Goal: Check status: Check status

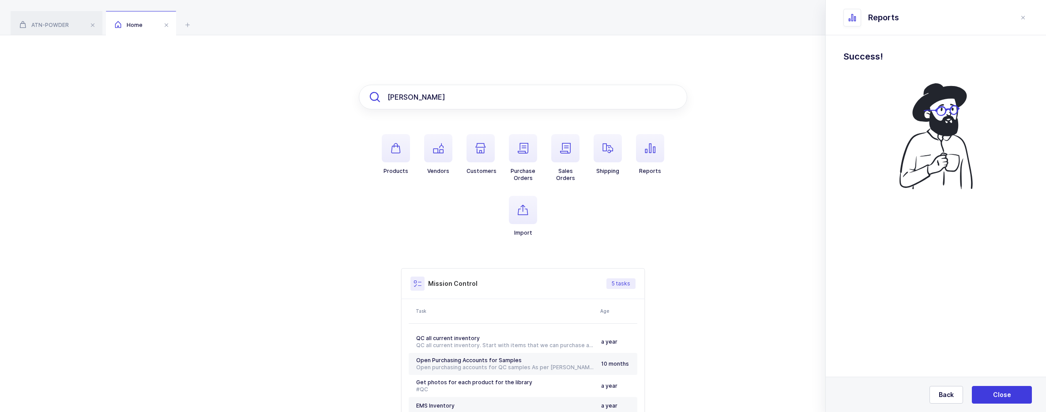
click at [607, 96] on input "[PERSON_NAME]" at bounding box center [523, 97] width 328 height 25
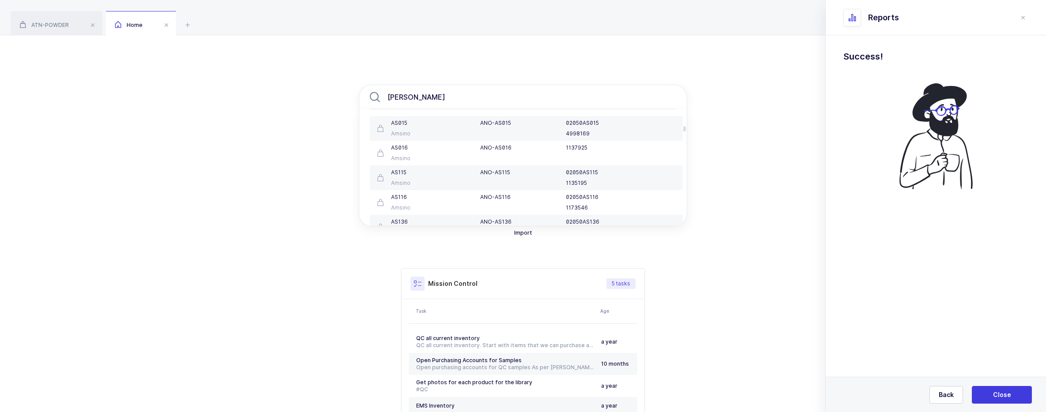
click at [176, 16] on div "Home" at bounding box center [141, 23] width 70 height 25
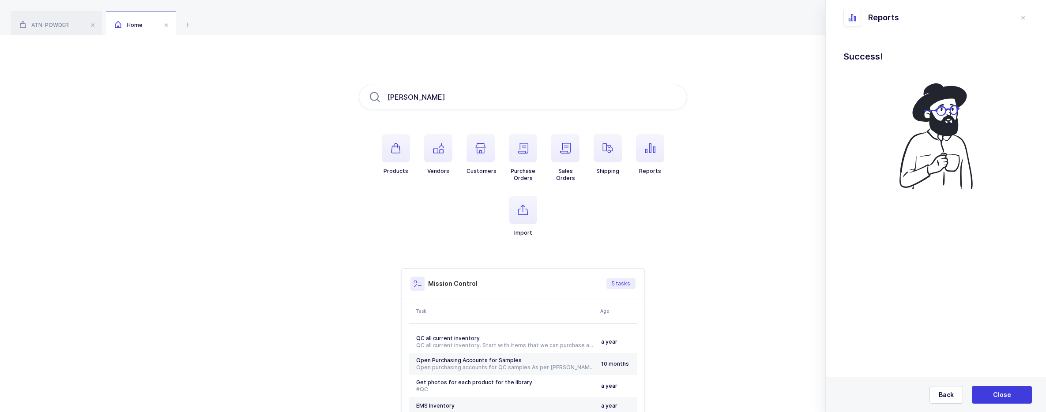
click at [182, 22] on div "ATN-POWDER Home" at bounding box center [523, 17] width 1046 height 35
click at [186, 24] on icon at bounding box center [187, 24] width 11 height 11
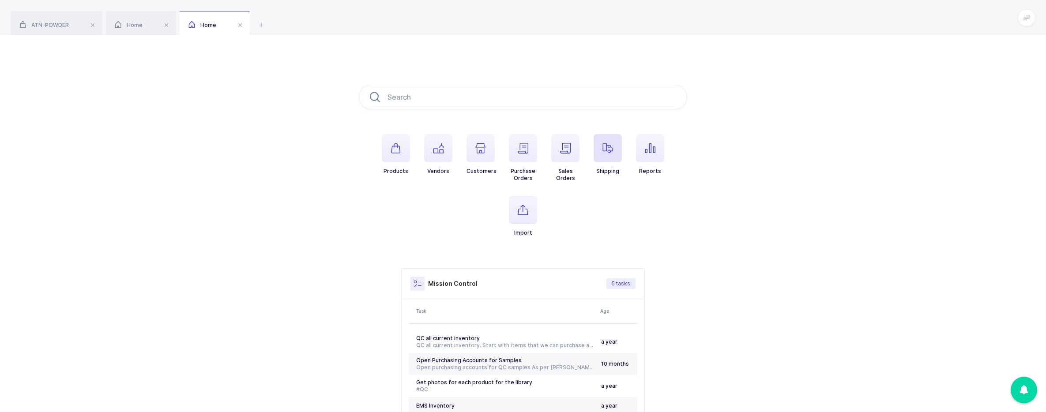
click at [605, 157] on span "button" at bounding box center [608, 148] width 28 height 28
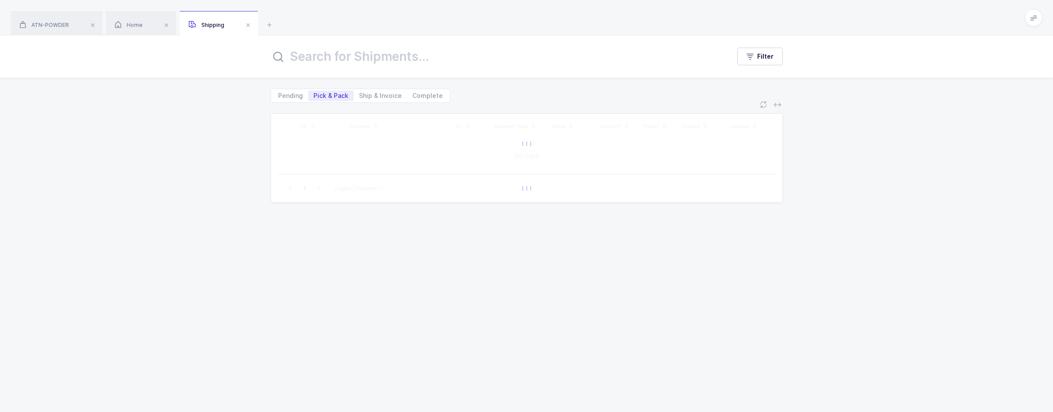
click at [400, 61] on input "text" at bounding box center [495, 56] width 449 height 21
type input "j0058944"
click at [418, 98] on span "Complete" at bounding box center [427, 96] width 30 height 6
click at [413, 96] on input "Complete" at bounding box center [410, 93] width 6 height 6
radio input "true"
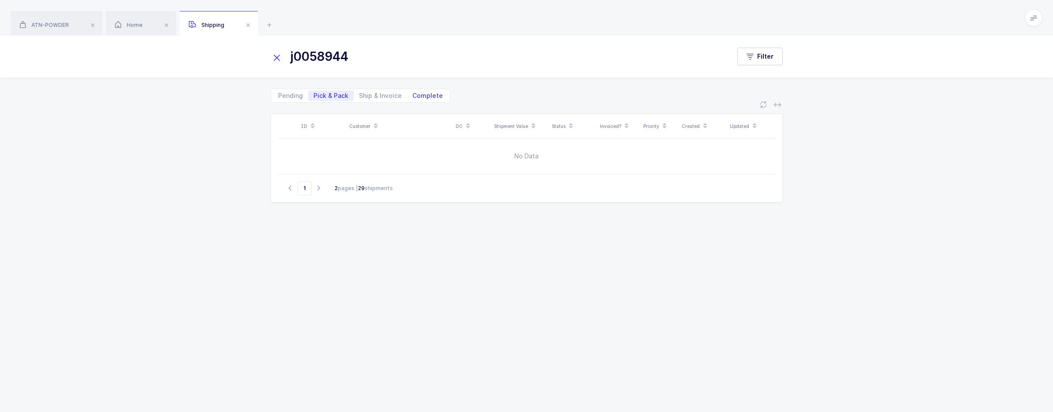
radio input "false"
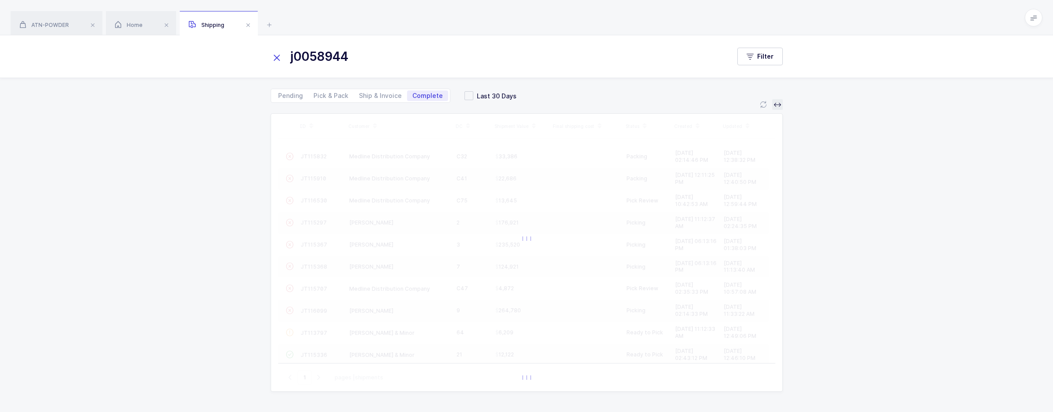
click at [776, 109] on button at bounding box center [777, 104] width 11 height 11
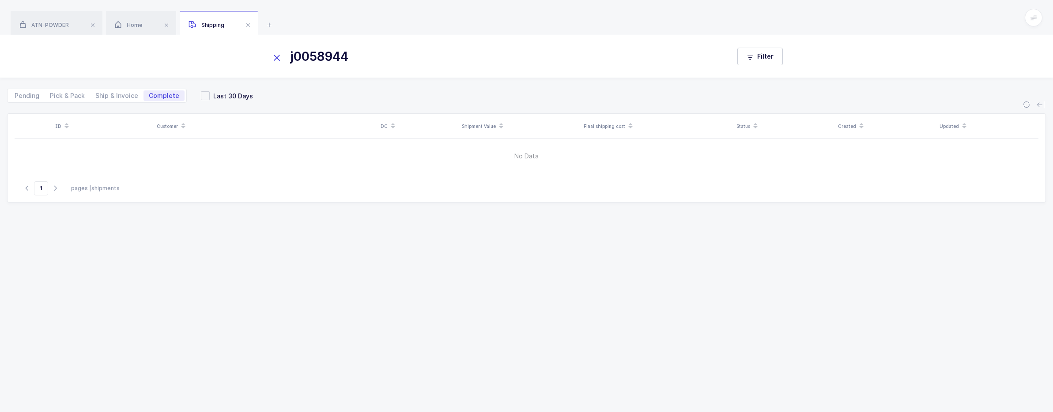
click at [37, 101] on div "Pending Pick & Pack Ship & Invoice Complete" at bounding box center [97, 96] width 180 height 14
click at [32, 98] on span "Pending" at bounding box center [27, 96] width 25 height 6
click at [15, 96] on input "Pending" at bounding box center [12, 93] width 6 height 6
radio input "true"
radio input "false"
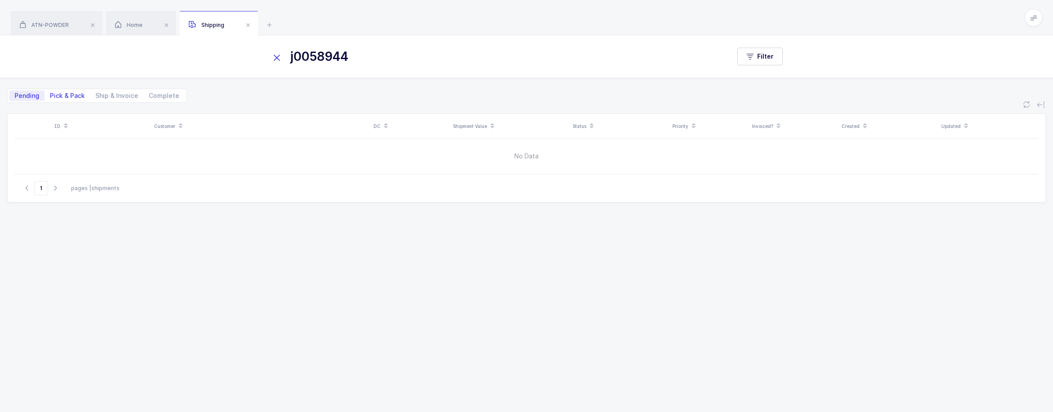
click at [66, 99] on span "Pick & Pack" at bounding box center [67, 95] width 45 height 11
click at [50, 96] on input "Pick & Pack" at bounding box center [48, 93] width 6 height 6
radio input "true"
radio input "false"
drag, startPoint x: 378, startPoint y: 47, endPoint x: 373, endPoint y: 48, distance: 5.9
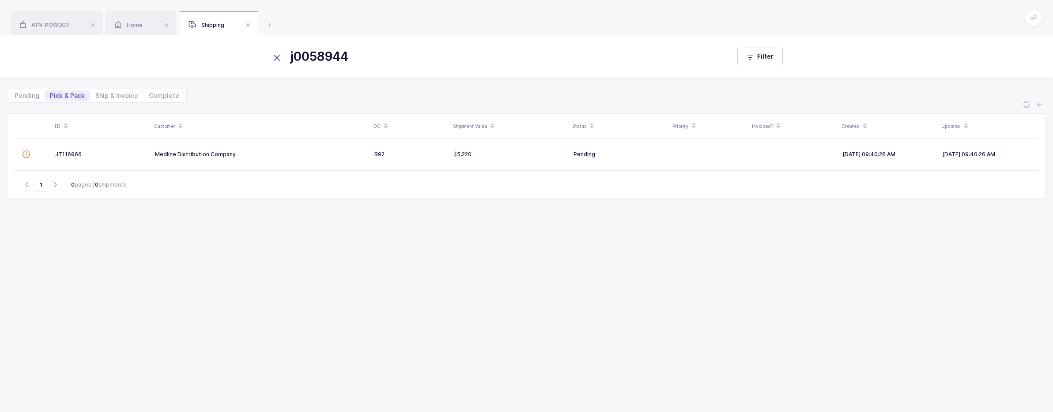
click at [373, 48] on input "j0058944" at bounding box center [495, 56] width 449 height 21
drag, startPoint x: 340, startPoint y: 53, endPoint x: 241, endPoint y: 58, distance: 99.0
click at [241, 58] on div "j0058944 Filter" at bounding box center [526, 56] width 1053 height 42
paste input "4519125603"
type input "4519125603"
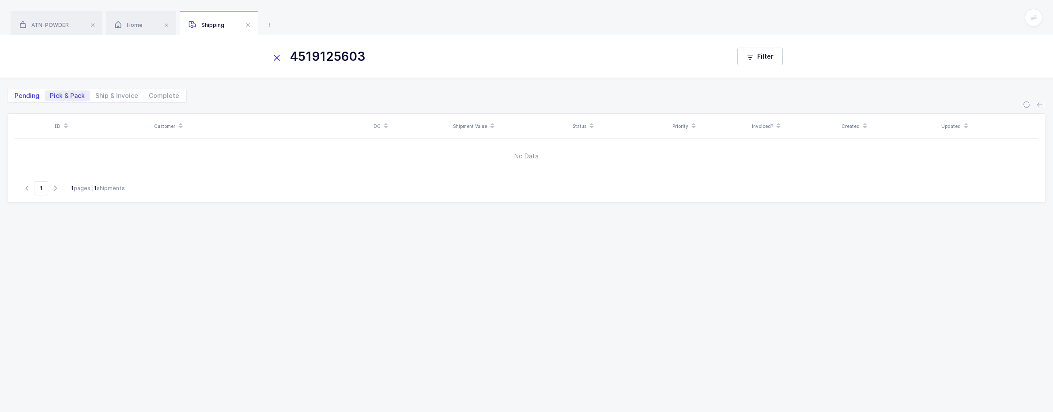
click at [32, 99] on span "Pending" at bounding box center [26, 95] width 35 height 11
click at [15, 96] on input "Pending" at bounding box center [12, 93] width 6 height 6
radio input "true"
radio input "false"
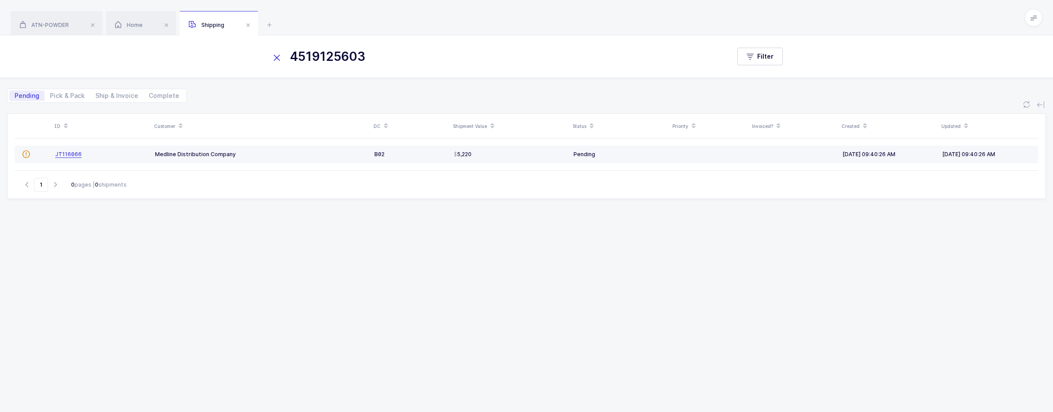
click at [74, 153] on span "JT116066" at bounding box center [68, 154] width 26 height 7
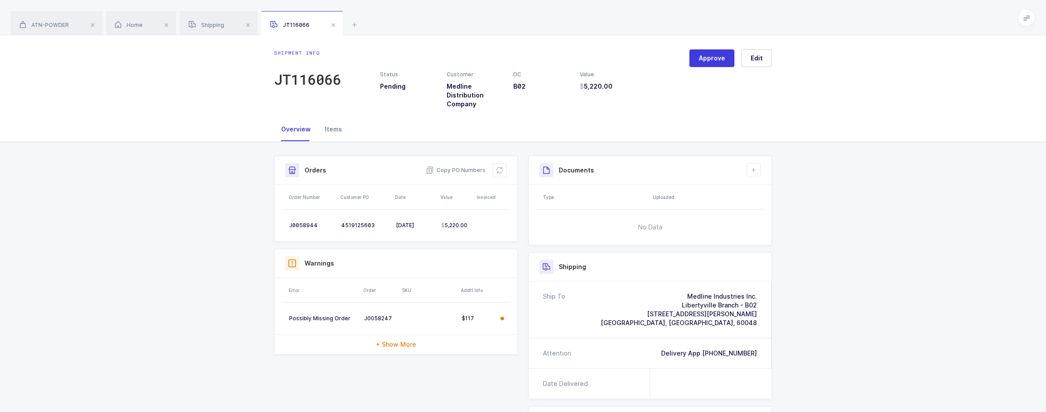
click at [334, 128] on div "Items" at bounding box center [333, 129] width 31 height 24
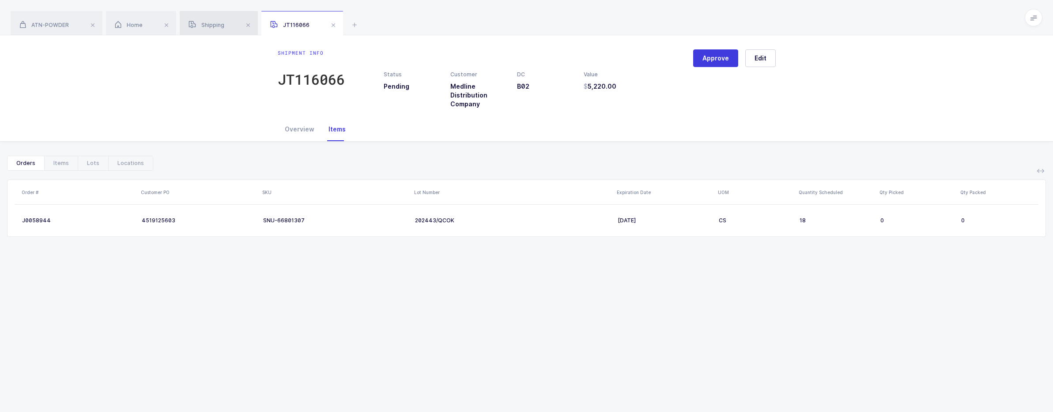
click at [219, 26] on span "Shipping" at bounding box center [206, 25] width 36 height 7
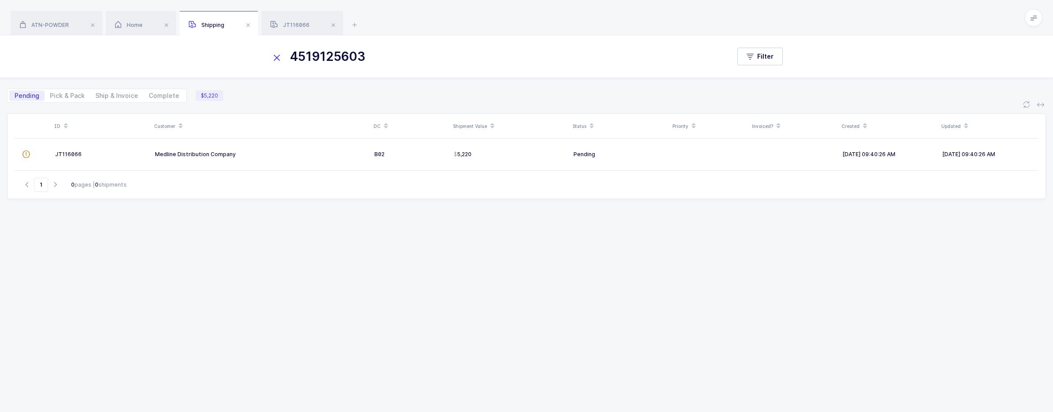
click at [379, 61] on input "4519125603" at bounding box center [495, 56] width 449 height 21
drag, startPoint x: 378, startPoint y: 61, endPoint x: 261, endPoint y: 61, distance: 117.4
click at [261, 61] on div "4519125603 Filter" at bounding box center [526, 56] width 1053 height 42
paste input "47049"
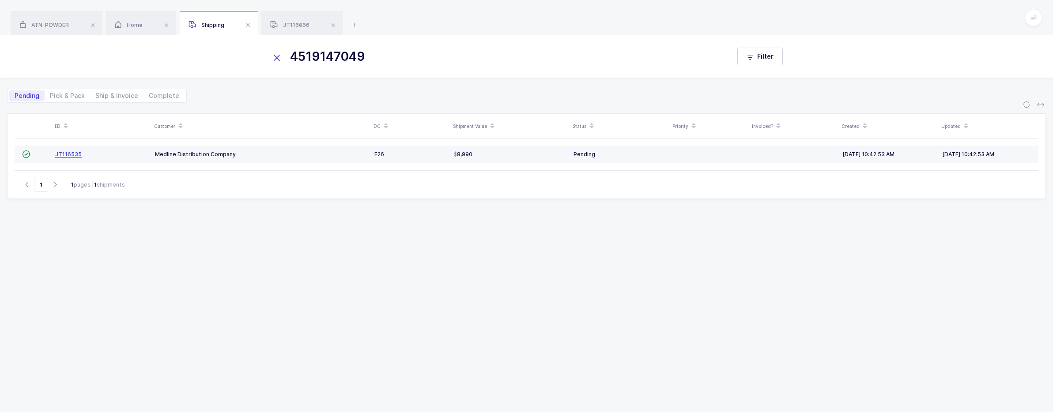
type input "4519147049"
click at [64, 154] on span "JT116535" at bounding box center [68, 154] width 26 height 7
